Goal: Task Accomplishment & Management: Use online tool/utility

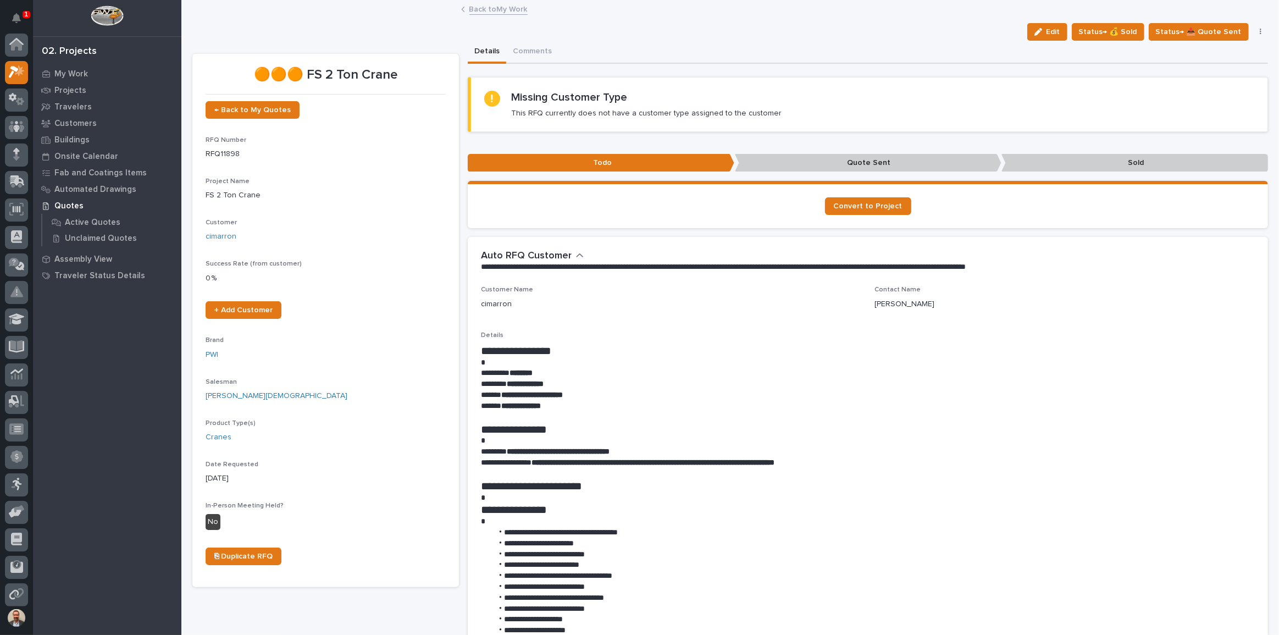
scroll to position [27, 0]
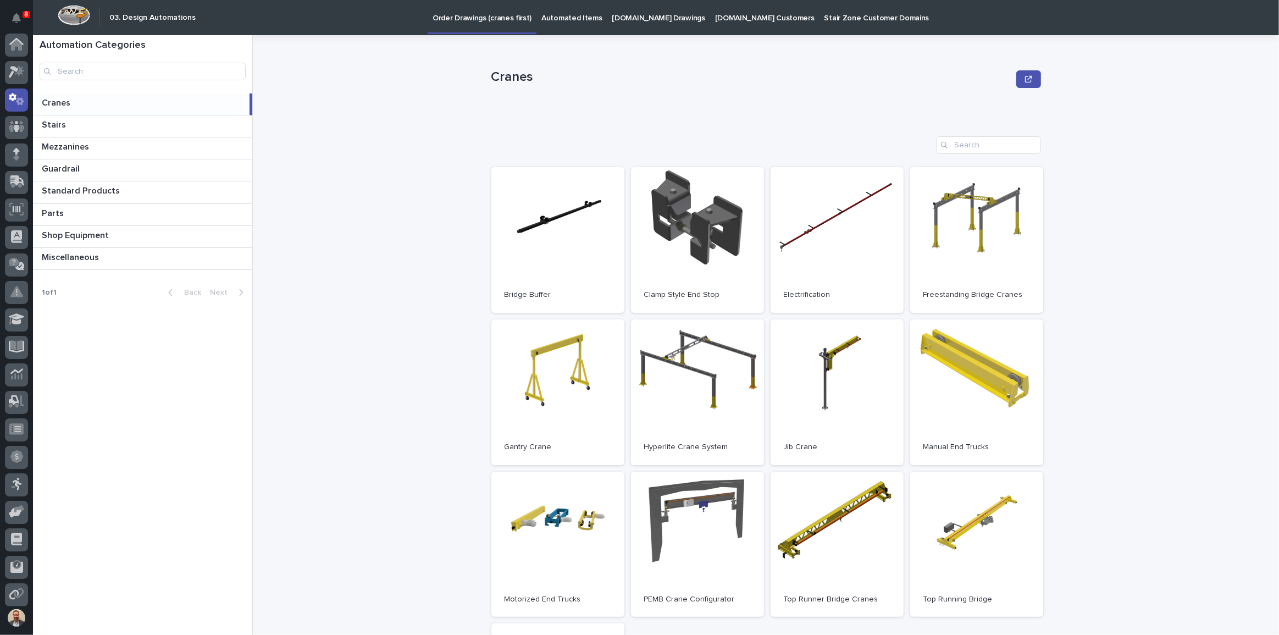
scroll to position [55, 0]
click at [985, 219] on link "Open" at bounding box center [976, 240] width 133 height 146
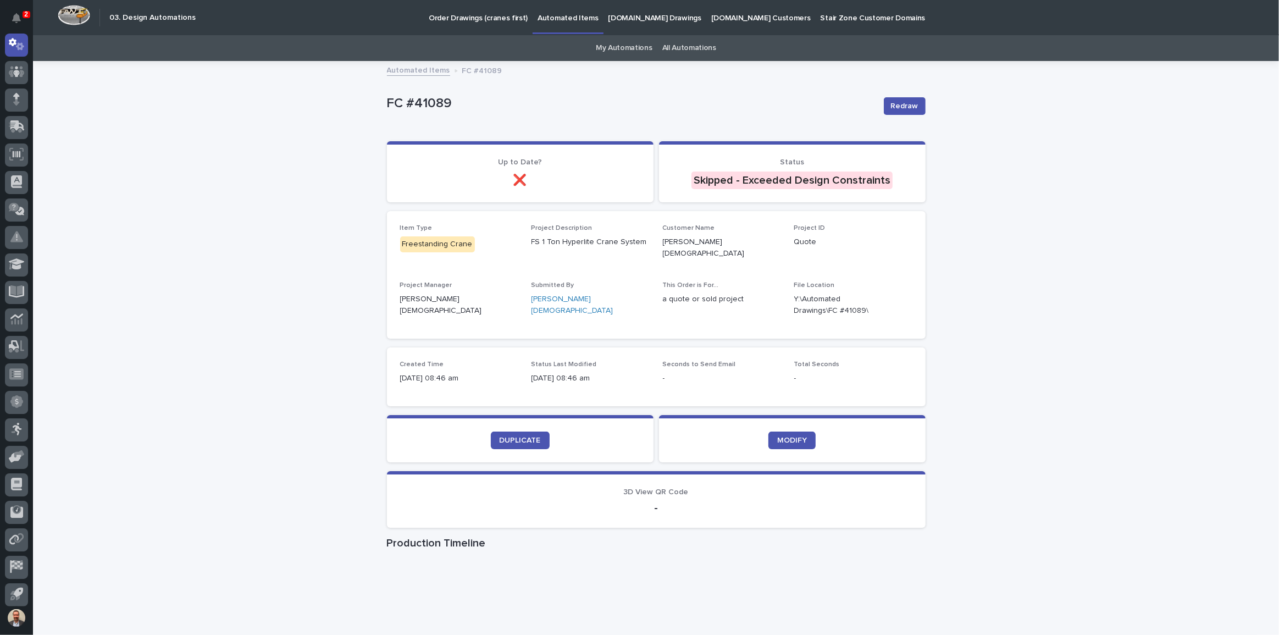
click at [525, 421] on section "DUPLICATE" at bounding box center [520, 438] width 267 height 47
click at [520, 437] on span "DUPLICATE" at bounding box center [520, 441] width 41 height 8
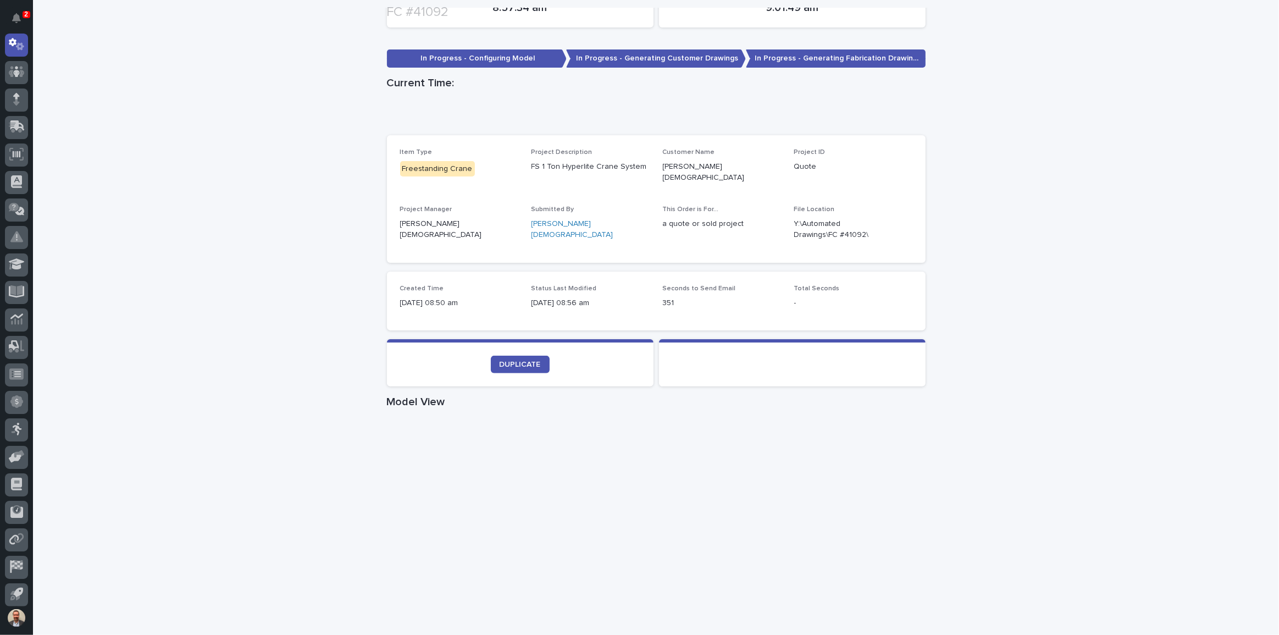
scroll to position [250, 0]
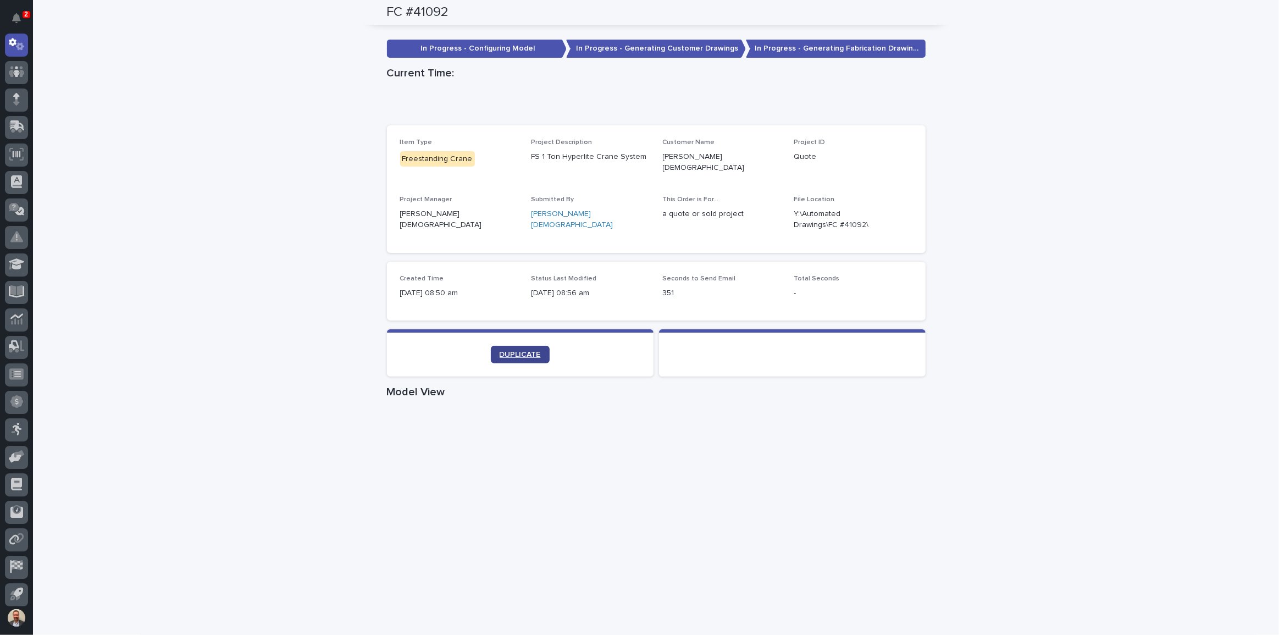
click at [523, 351] on span "DUPLICATE" at bounding box center [520, 355] width 41 height 8
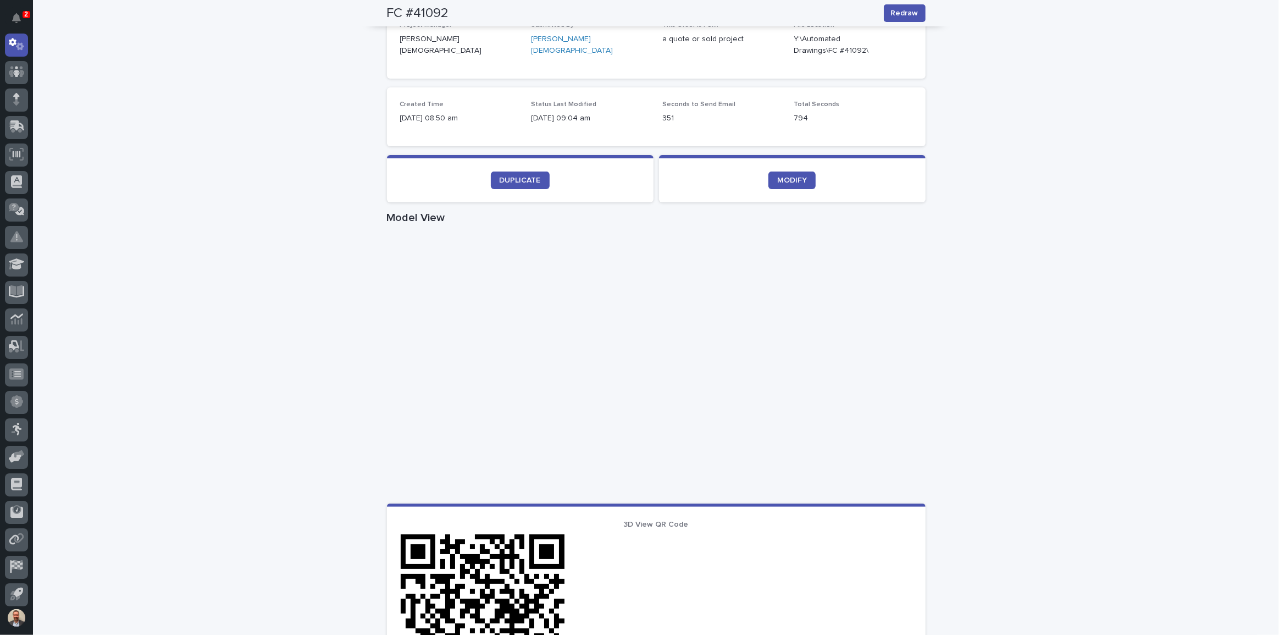
scroll to position [258, 0]
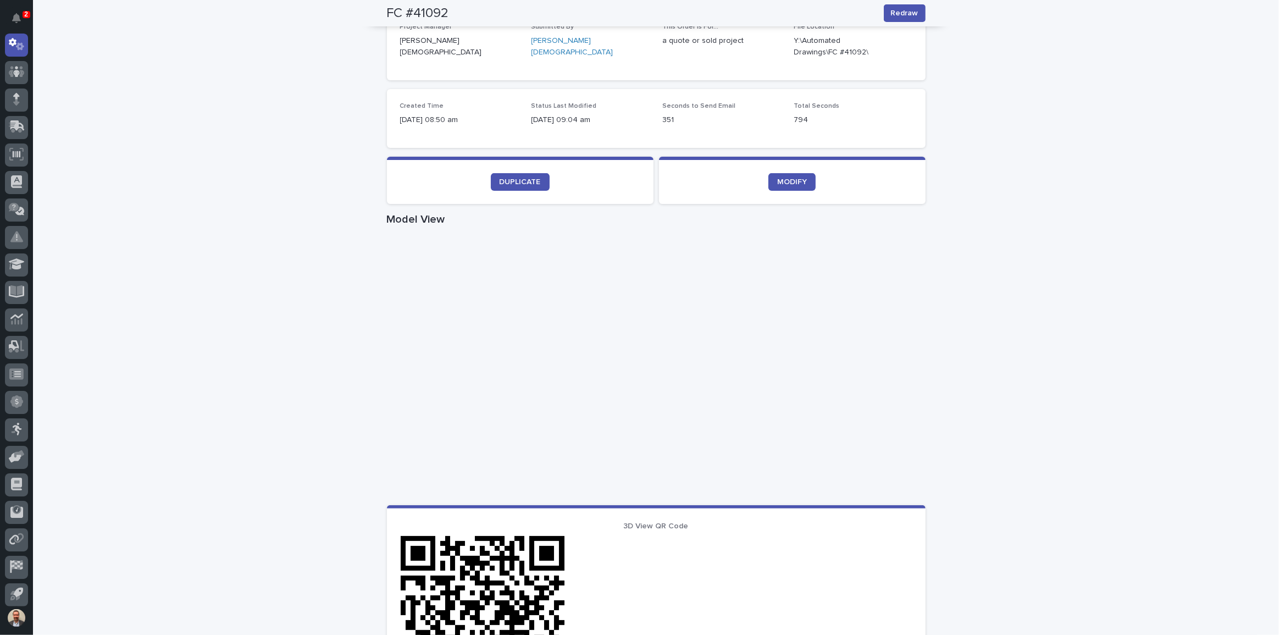
drag, startPoint x: 1071, startPoint y: 366, endPoint x: 986, endPoint y: 372, distance: 86.0
click at [986, 372] on div "Loading... Saving… Loading... Saving… FC #41092 Redraw FC #41092 Redraw Sorry, …" at bounding box center [656, 382] width 1246 height 1156
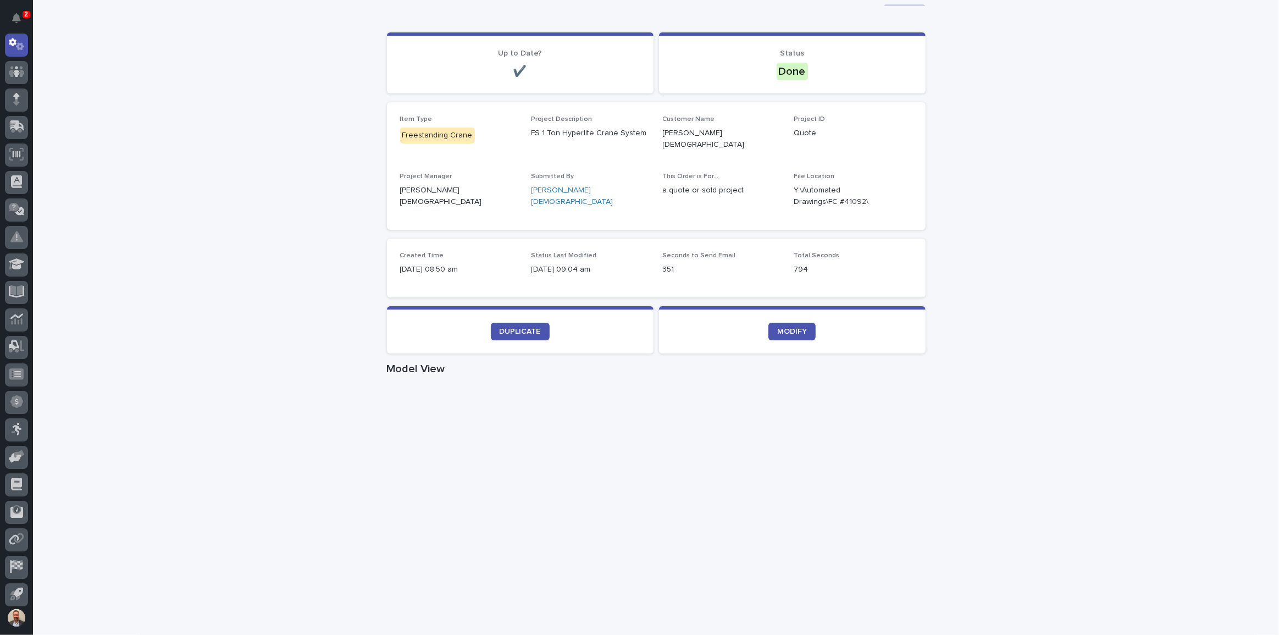
scroll to position [0, 0]
